Goal: Information Seeking & Learning: Learn about a topic

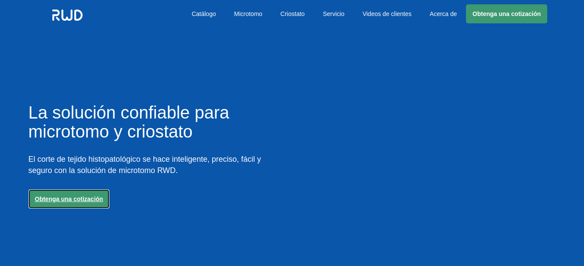
click at [91, 201] on link "Obtenga una cotización" at bounding box center [69, 198] width 81 height 19
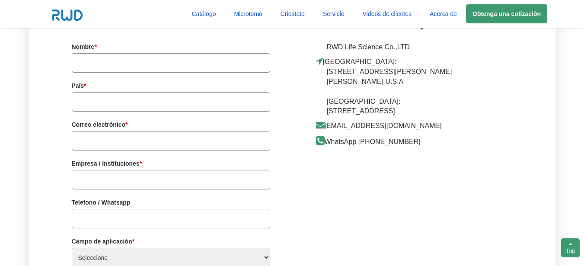
scroll to position [2232, 0]
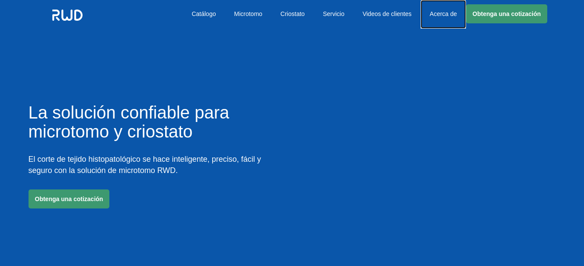
click at [440, 14] on link "Acerca de" at bounding box center [442, 14] width 45 height 29
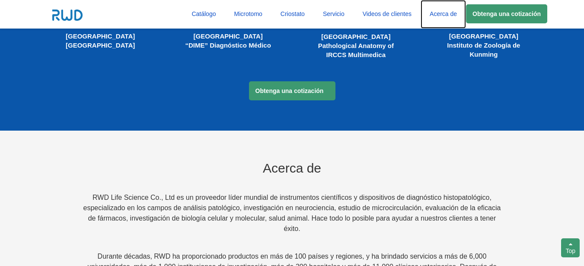
scroll to position [1654, 0]
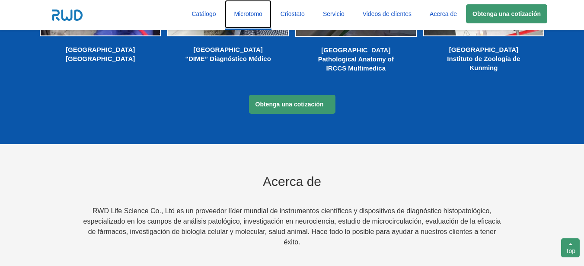
click at [255, 13] on link "Microtomo" at bounding box center [248, 14] width 46 height 29
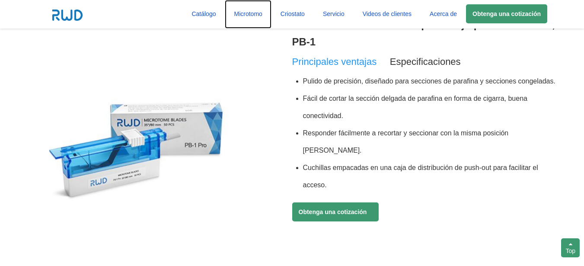
scroll to position [936, 0]
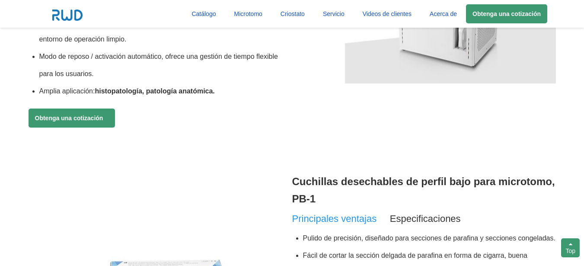
scroll to position [806, 0]
